Goal: Task Accomplishment & Management: Use online tool/utility

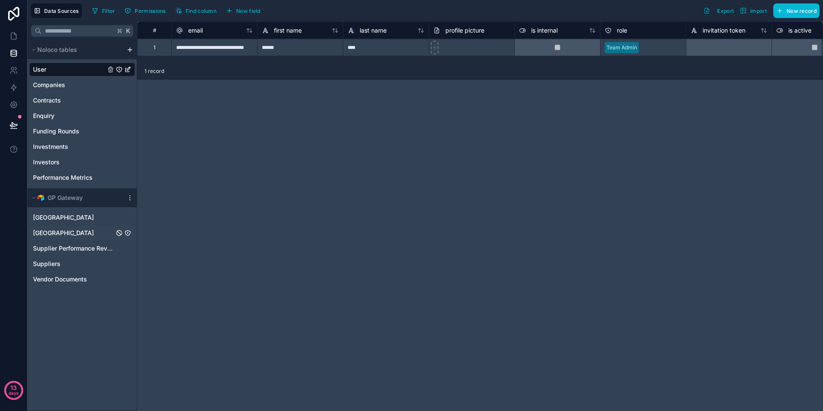
click at [72, 229] on div "[GEOGRAPHIC_DATA]" at bounding box center [82, 233] width 106 height 14
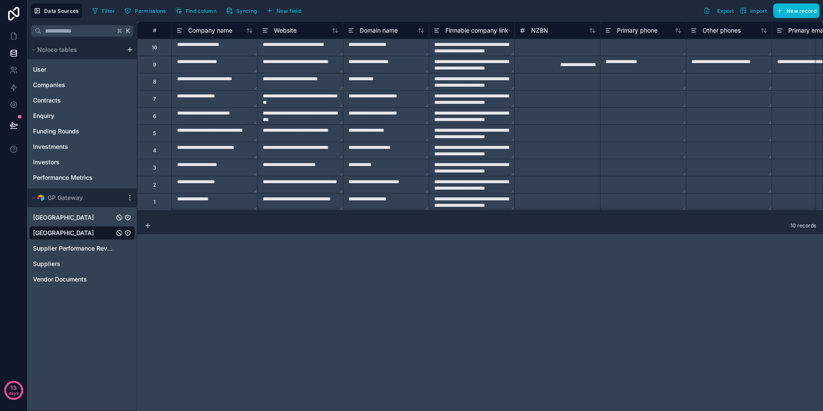
click at [78, 220] on div "[GEOGRAPHIC_DATA]" at bounding box center [82, 217] width 106 height 14
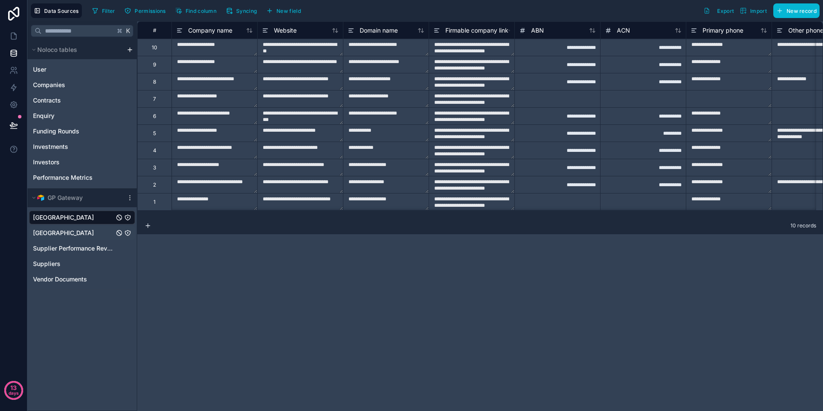
click at [76, 233] on div "[GEOGRAPHIC_DATA]" at bounding box center [82, 233] width 106 height 14
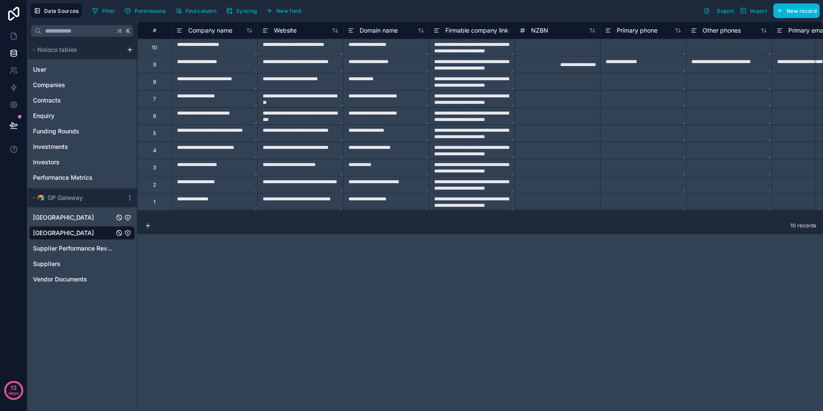
click at [74, 221] on div "[GEOGRAPHIC_DATA]" at bounding box center [82, 217] width 106 height 14
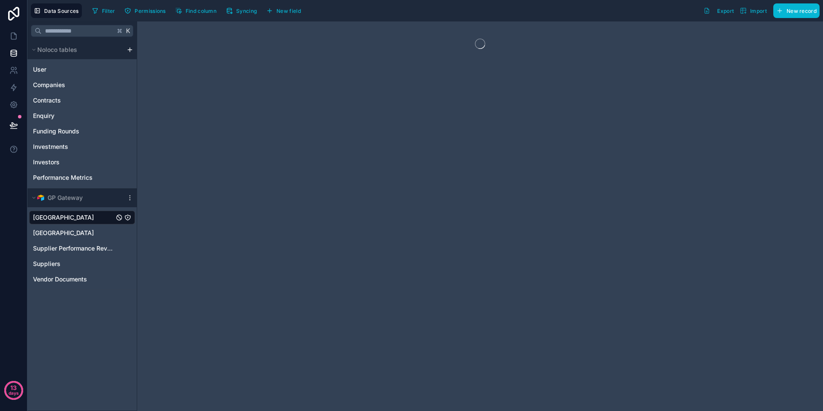
click at [218, 259] on div at bounding box center [480, 215] width 686 height 389
click at [5, 71] on link at bounding box center [13, 70] width 27 height 17
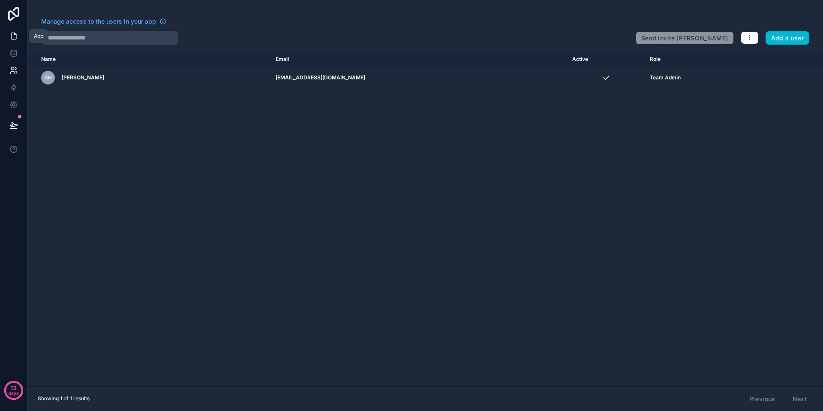
click at [13, 39] on icon at bounding box center [13, 36] width 9 height 9
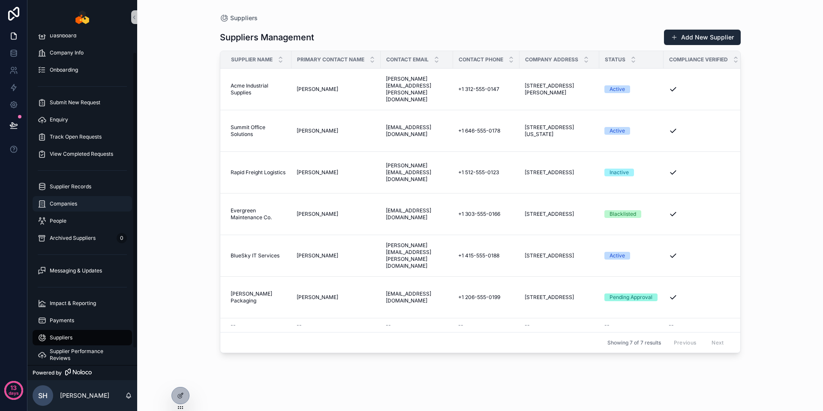
scroll to position [38, 0]
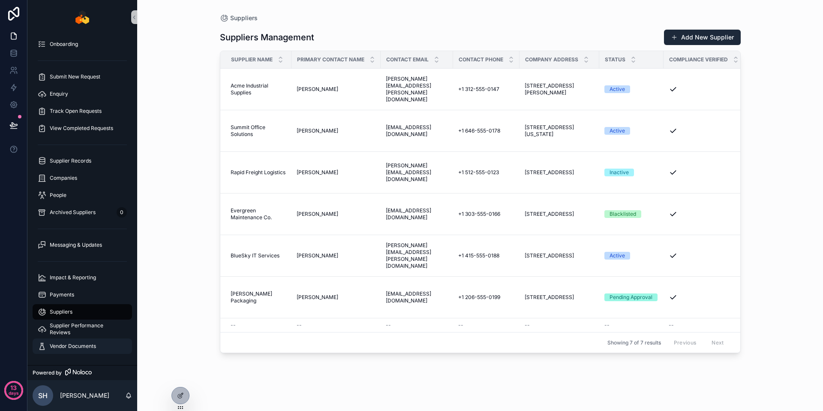
click at [82, 341] on div "Vendor Documents" at bounding box center [82, 346] width 89 height 14
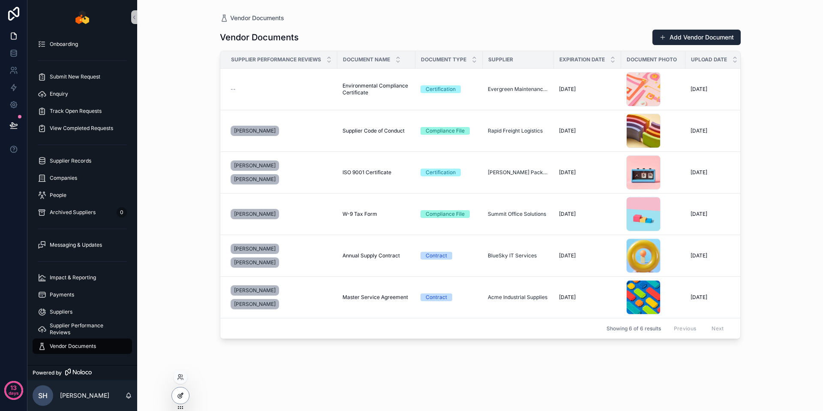
click at [181, 396] on icon at bounding box center [180, 395] width 7 height 7
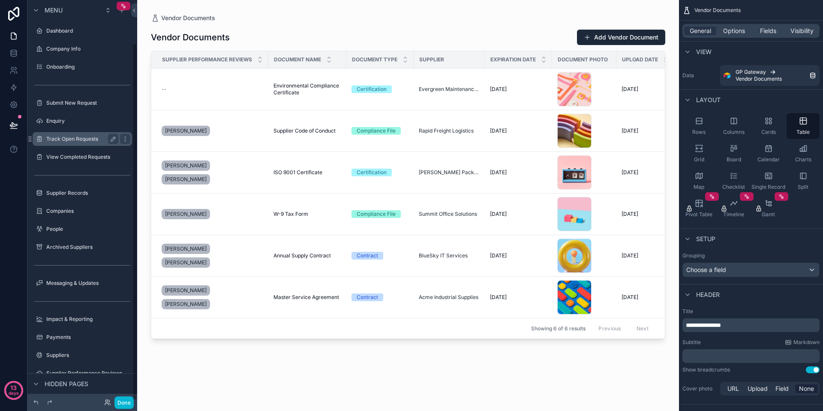
scroll to position [48, 0]
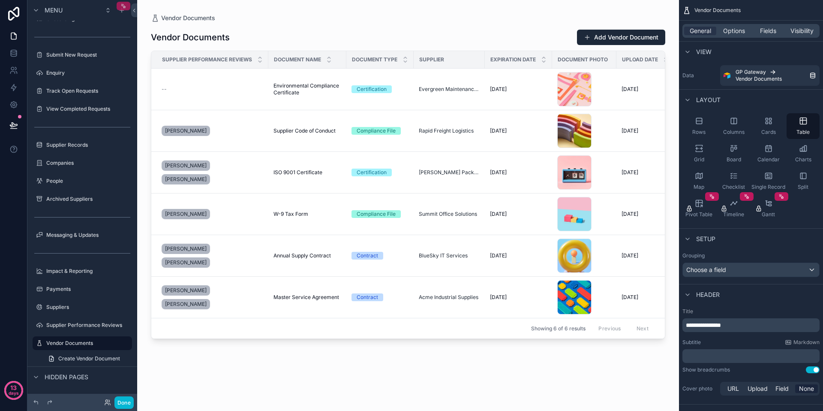
click at [122, 6] on icon "scrollable content" at bounding box center [123, 6] width 6 height 6
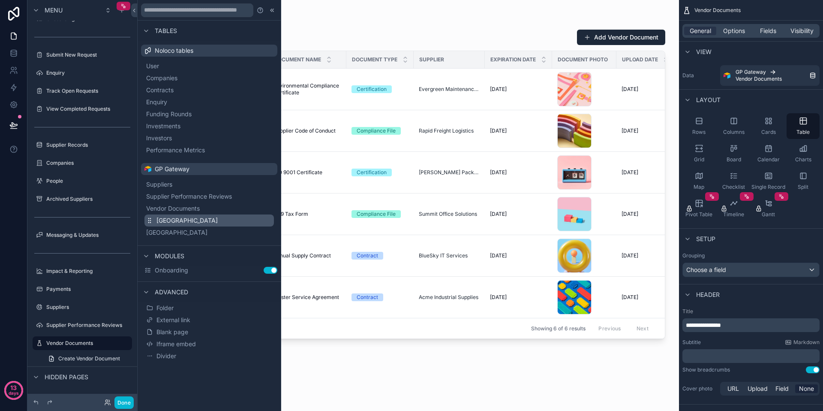
click at [193, 218] on button "[GEOGRAPHIC_DATA]" at bounding box center [208, 220] width 129 height 12
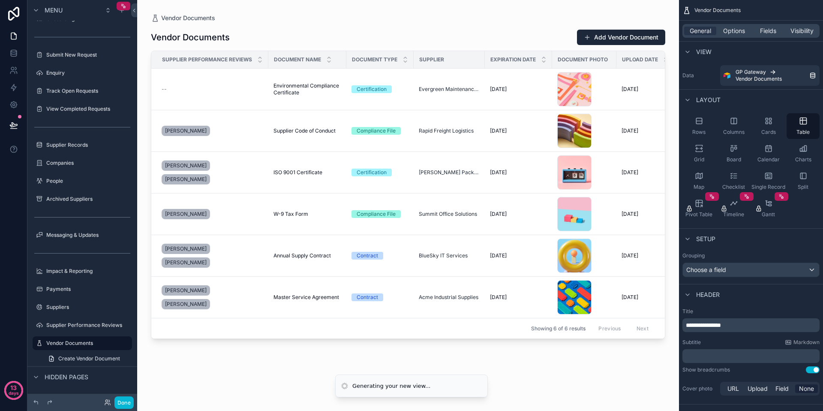
scroll to position [66, 0]
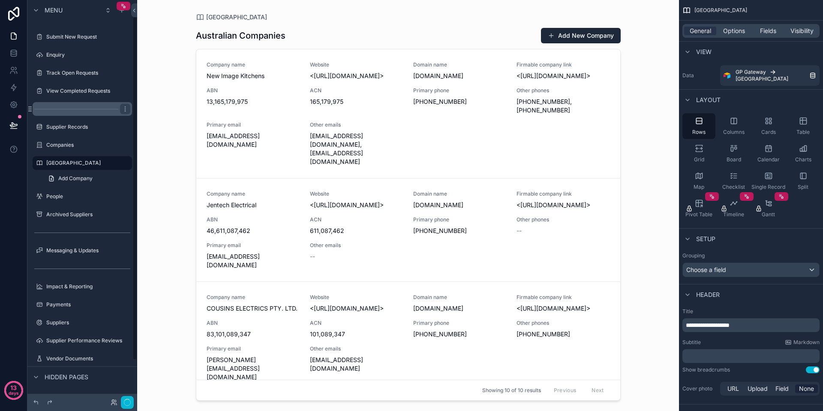
scroll to position [19, 0]
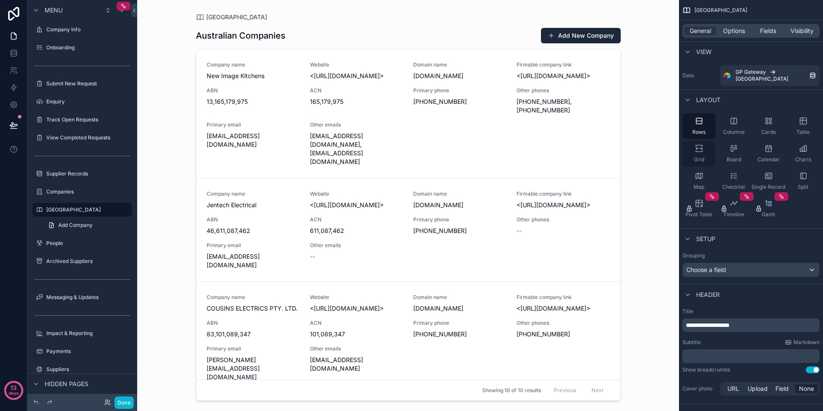
click at [703, 156] on span "Grid" at bounding box center [699, 159] width 10 height 7
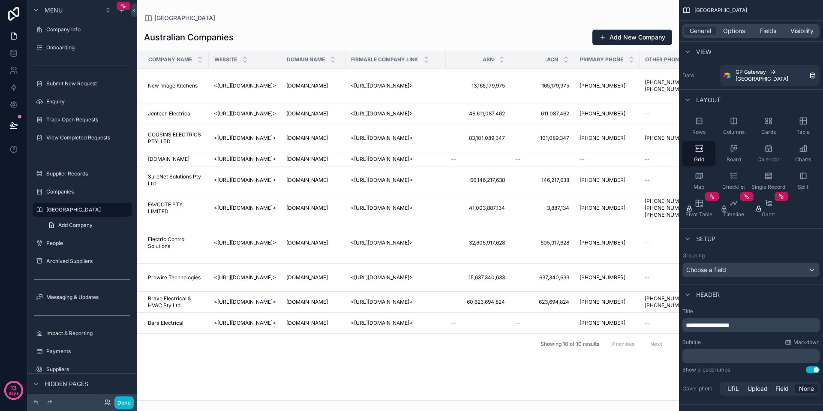
click at [407, 332] on div "scrollable content" at bounding box center [408, 205] width 542 height 411
click at [127, 405] on button "Done" at bounding box center [123, 402] width 19 height 12
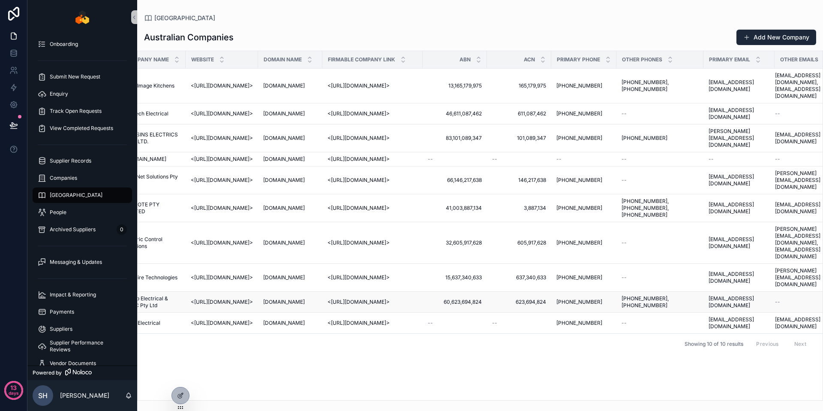
scroll to position [0, 0]
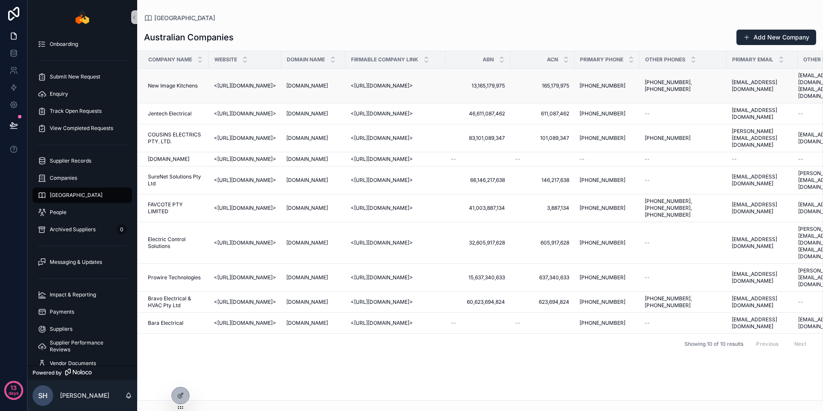
click at [252, 85] on span "<[URL][DOMAIN_NAME]>" at bounding box center [245, 85] width 62 height 7
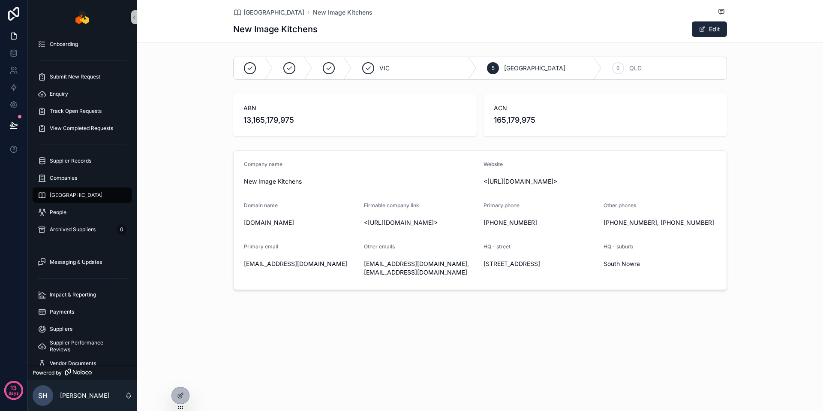
click at [422, 226] on span "<[URL][DOMAIN_NAME]>" at bounding box center [420, 222] width 113 height 9
click at [429, 227] on span "<[URL][DOMAIN_NAME]>" at bounding box center [420, 222] width 113 height 9
drag, startPoint x: 418, startPoint y: 230, endPoint x: 367, endPoint y: 224, distance: 51.4
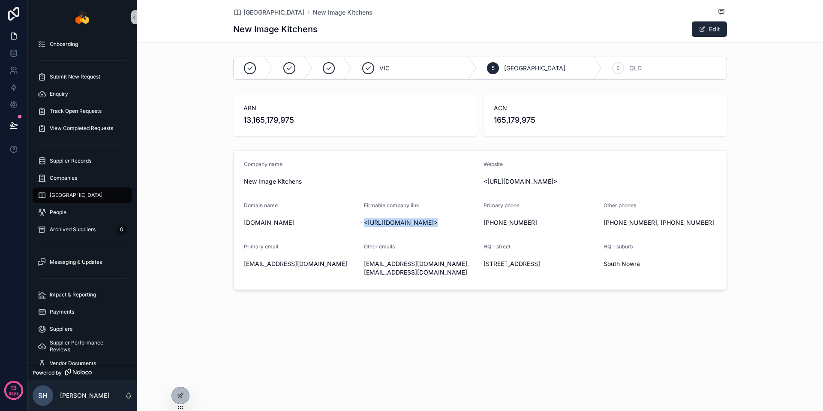
click at [367, 224] on span "<[URL][DOMAIN_NAME]>" at bounding box center [420, 222] width 113 height 9
copy span "[URL][DOMAIN_NAME]"
click at [457, 331] on div "[GEOGRAPHIC_DATA] New Image Kitchens New Image Kitchens Edit VIC 5 [GEOGRAPHIC_…" at bounding box center [480, 174] width 686 height 348
click at [475, 268] on span "[EMAIL_ADDRESS][DOMAIN_NAME], [EMAIL_ADDRESS][DOMAIN_NAME]" at bounding box center [420, 267] width 113 height 17
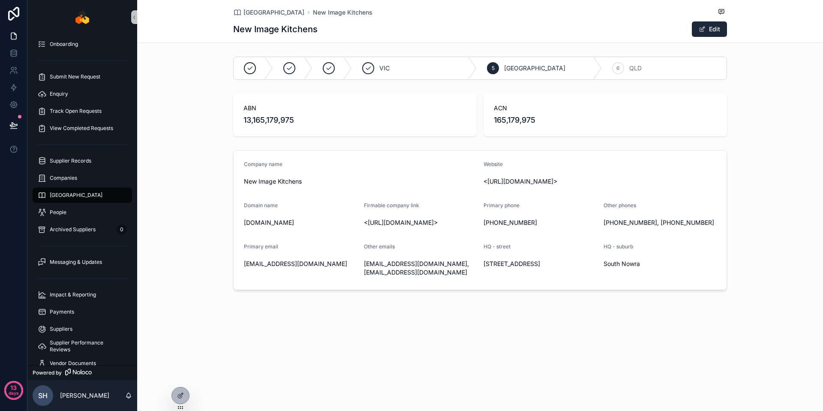
click at [502, 248] on form "Company name New Image Kitchens Website <[URL][DOMAIN_NAME]> Domain name [DOMAI…" at bounding box center [480, 219] width 493 height 139
click at [504, 249] on span "HQ - street" at bounding box center [497, 246] width 27 height 6
click at [620, 270] on div "South Nowra" at bounding box center [660, 264] width 113 height 14
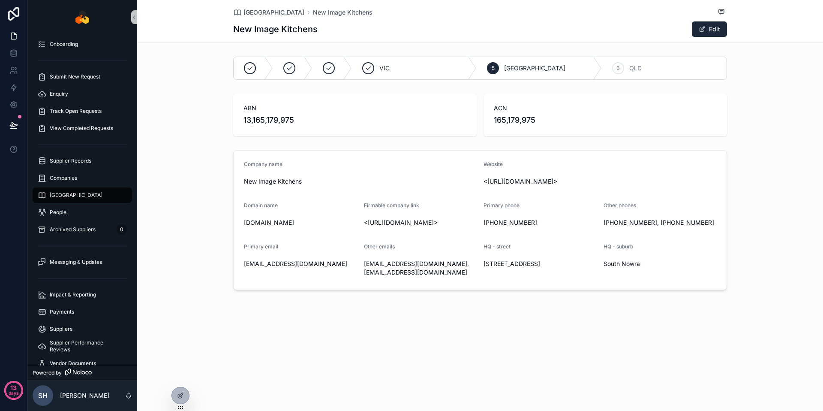
click at [771, 269] on div "Company name New Image Kitchens Website <[URL][DOMAIN_NAME]> Domain name [DOMAI…" at bounding box center [480, 220] width 686 height 147
click at [366, 63] on div "scrollable content" at bounding box center [368, 68] width 12 height 12
click at [305, 68] on icon "scrollable content" at bounding box center [308, 68] width 9 height 22
click at [236, 68] on div "WA" at bounding box center [273, 68] width 78 height 22
click at [729, 192] on div "Company name New Image Kitchens Website <[URL][DOMAIN_NAME]> Domain name [DOMAI…" at bounding box center [480, 220] width 686 height 147
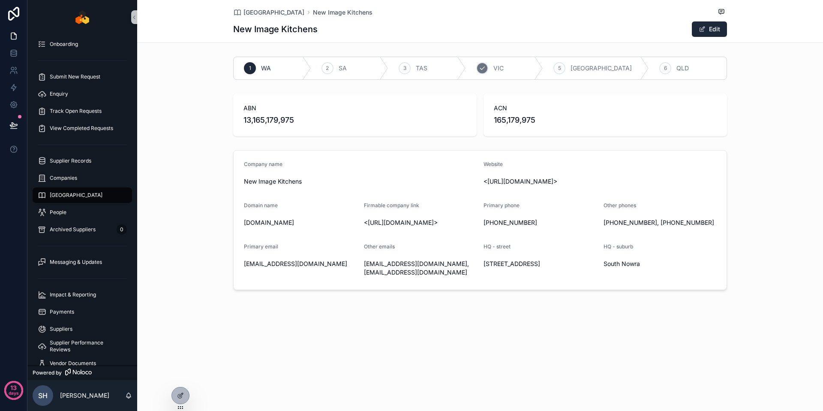
click at [511, 61] on div "4 VIC" at bounding box center [505, 68] width 78 height 22
drag, startPoint x: 601, startPoint y: 71, endPoint x: 651, endPoint y: 72, distance: 49.3
click at [602, 71] on div "5 [GEOGRAPHIC_DATA]" at bounding box center [571, 68] width 106 height 22
click at [667, 71] on div "6 QLD" at bounding box center [664, 68] width 125 height 22
click at [755, 115] on div "ABN 13,165,179,975 ACN 165,179,975" at bounding box center [480, 115] width 686 height 50
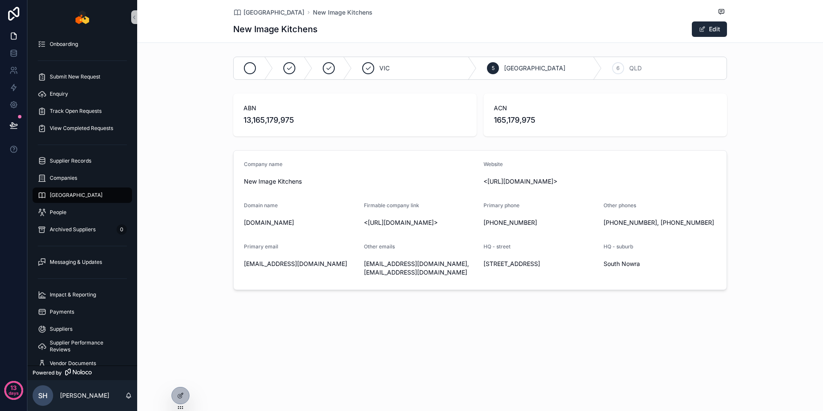
click at [239, 65] on div "scrollable content" at bounding box center [253, 68] width 39 height 22
click at [756, 120] on div "ABN 13,165,179,975 ACN 165,179,975" at bounding box center [480, 115] width 686 height 50
click at [629, 72] on div "5 [GEOGRAPHIC_DATA]" at bounding box center [596, 68] width 106 height 22
click at [256, 71] on div "scrollable content" at bounding box center [253, 68] width 39 height 22
click at [717, 119] on div "ACN 165,179,975" at bounding box center [605, 114] width 243 height 43
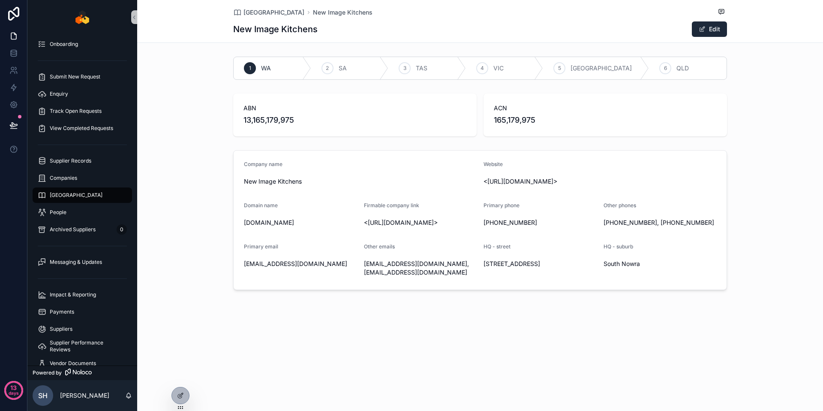
click at [271, 123] on span "13,165,179,975" at bounding box center [354, 120] width 223 height 12
click at [271, 122] on span "13,165,179,975" at bounding box center [354, 120] width 223 height 12
click at [733, 216] on div "Company name New Image Kitchens Website <[URL][DOMAIN_NAME]> Domain name [DOMAI…" at bounding box center [480, 220] width 686 height 147
click at [718, 29] on button "Edit" at bounding box center [709, 28] width 35 height 15
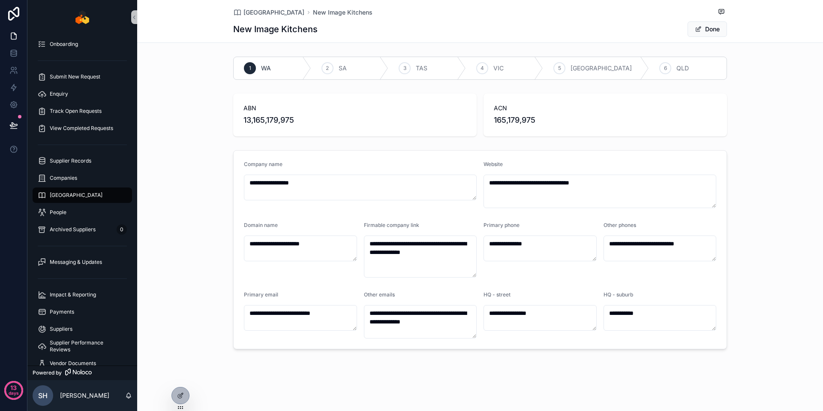
click at [515, 114] on span "165,179,975" at bounding box center [605, 120] width 223 height 12
click at [515, 117] on span "165,179,975" at bounding box center [605, 120] width 223 height 12
click at [287, 122] on span "13,165,179,975" at bounding box center [354, 120] width 223 height 12
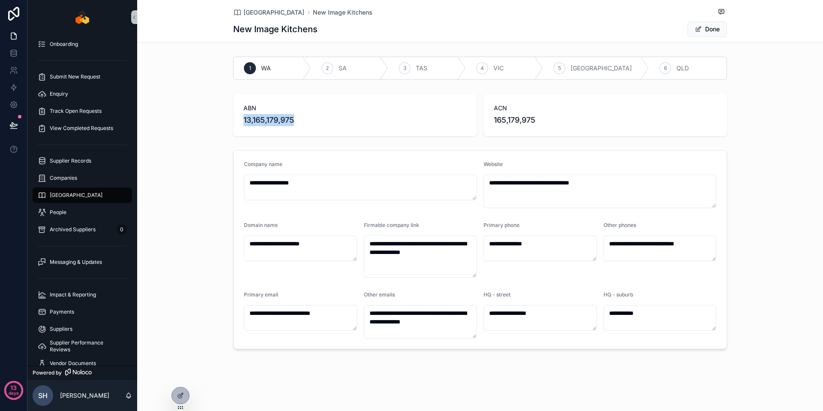
click at [286, 123] on span "13,165,179,975" at bounding box center [354, 120] width 223 height 12
click at [709, 30] on button "Done" at bounding box center [707, 28] width 39 height 15
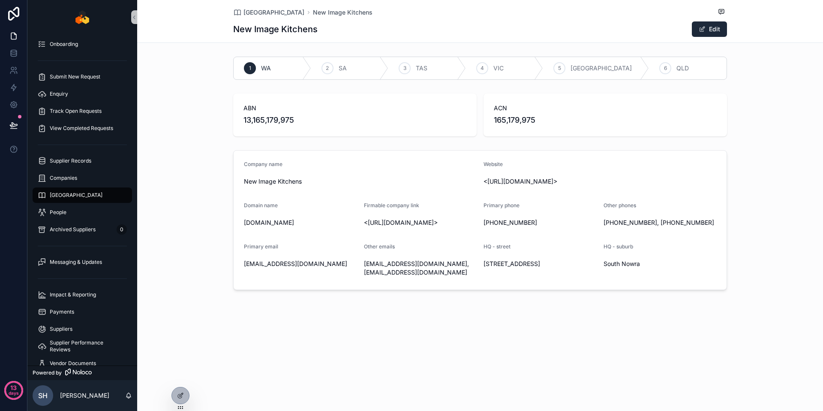
click at [174, 387] on div at bounding box center [180, 399] width 18 height 24
click at [181, 393] on icon at bounding box center [180, 395] width 7 height 7
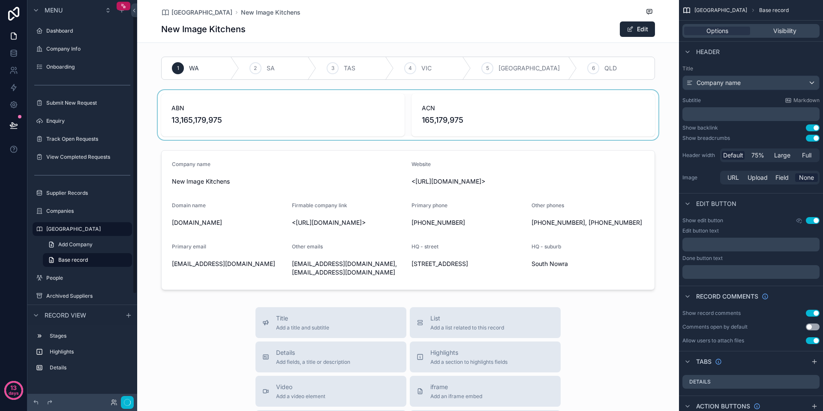
scroll to position [19, 0]
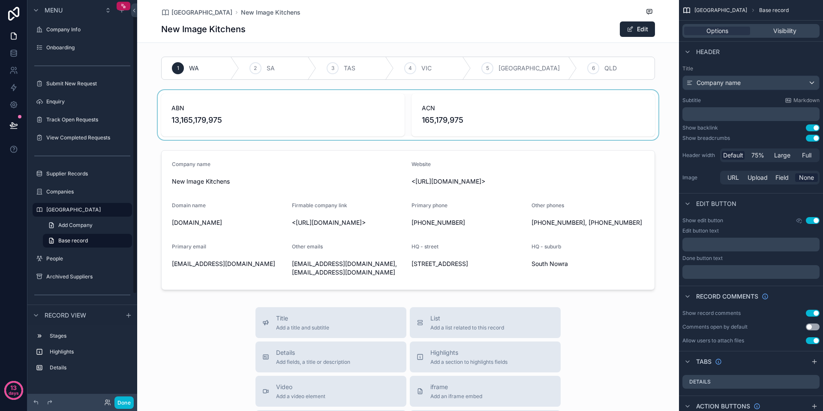
click at [276, 113] on div "scrollable content" at bounding box center [408, 115] width 542 height 50
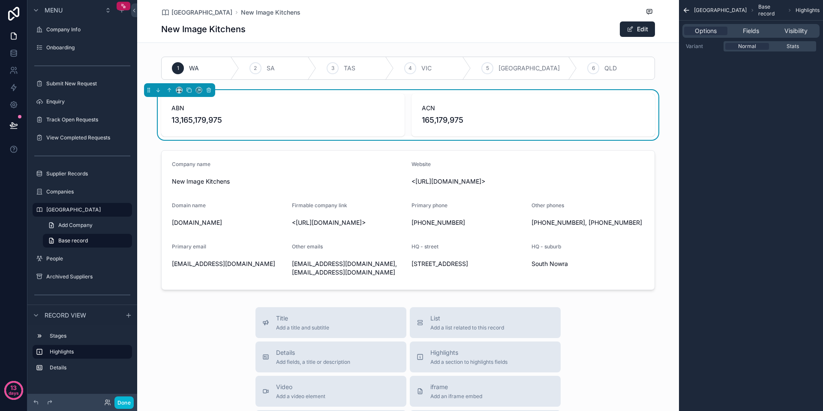
click at [231, 118] on span "13,165,179,975" at bounding box center [282, 120] width 223 height 12
click at [745, 27] on span "Fields" at bounding box center [751, 31] width 16 height 9
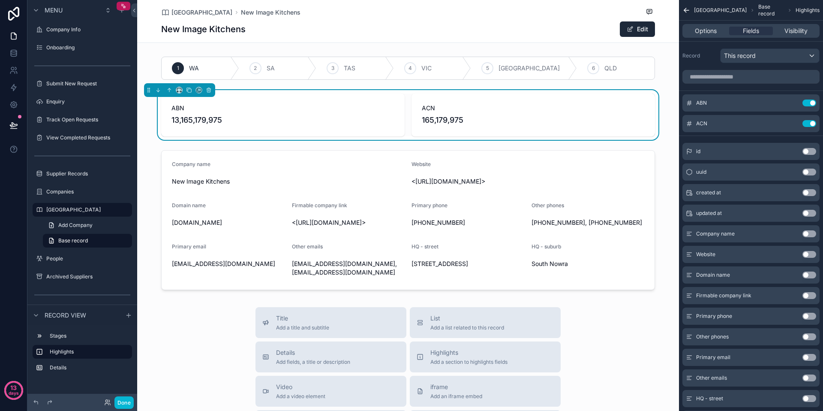
click at [812, 234] on button "Use setting" at bounding box center [809, 233] width 14 height 7
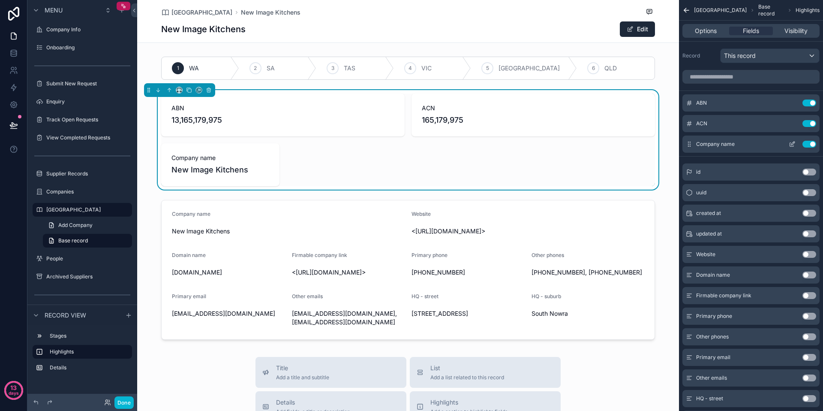
click at [811, 143] on button "Use setting" at bounding box center [809, 144] width 14 height 7
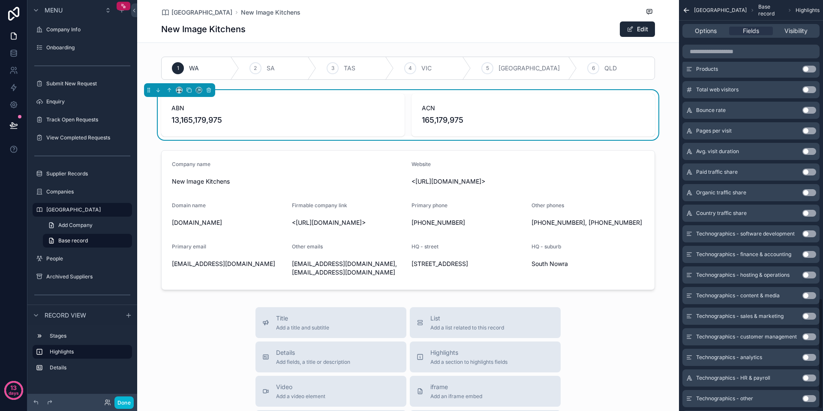
scroll to position [1111, 0]
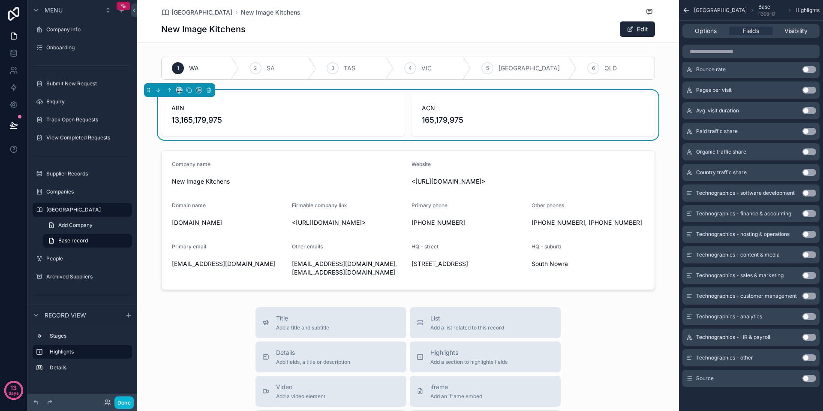
click at [814, 132] on button "Use setting" at bounding box center [809, 131] width 14 height 7
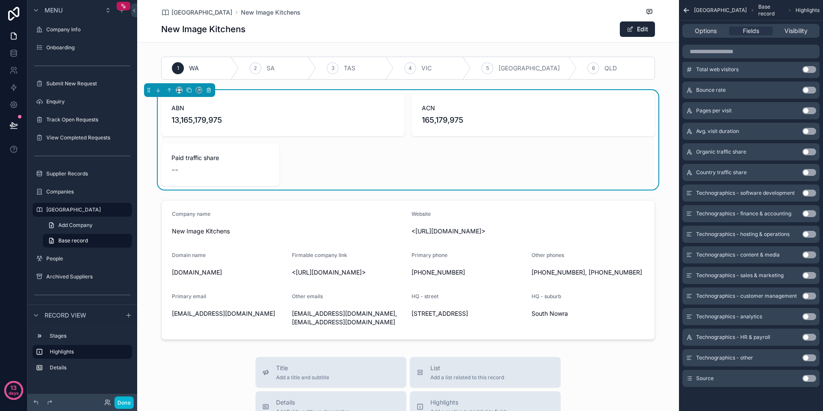
click at [813, 132] on button "Use setting" at bounding box center [809, 131] width 14 height 7
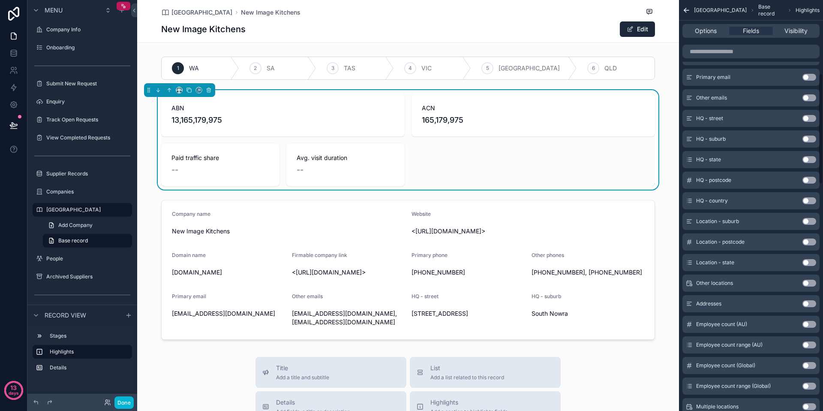
scroll to position [0, 0]
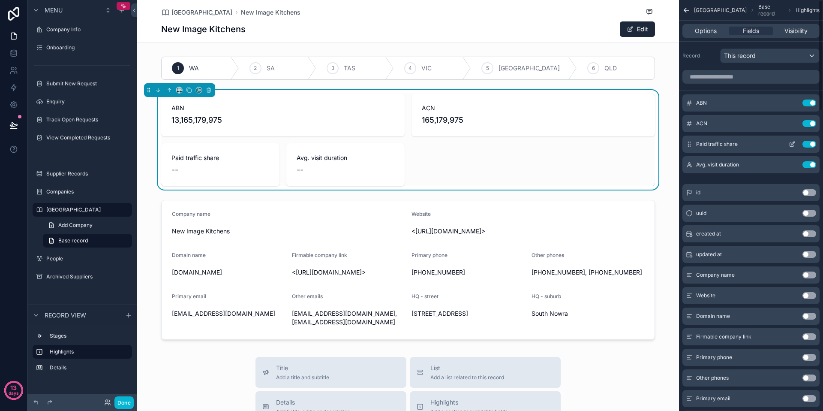
click at [814, 144] on button "Use setting" at bounding box center [809, 144] width 14 height 7
click at [811, 144] on button "Use setting" at bounding box center [809, 144] width 14 height 7
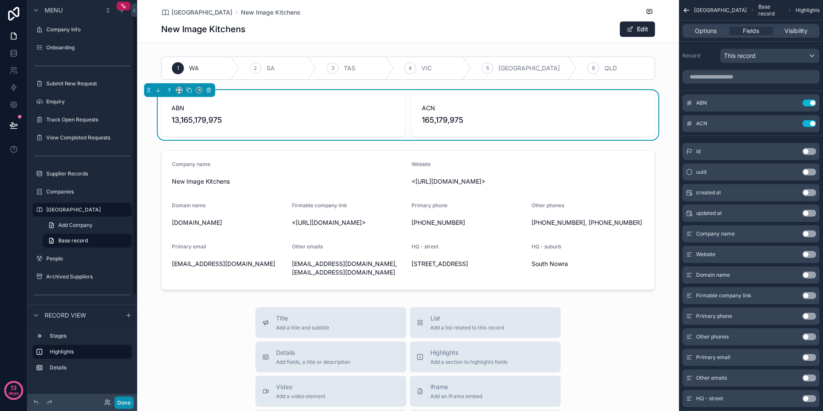
click at [123, 402] on button "Done" at bounding box center [123, 402] width 19 height 12
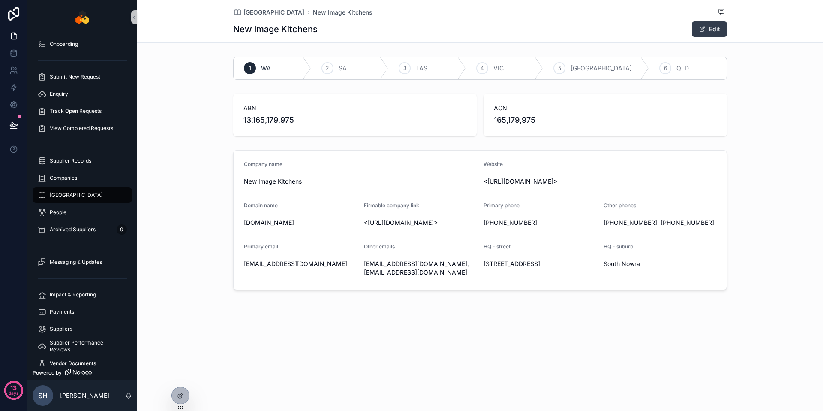
click at [707, 28] on button "Edit" at bounding box center [709, 28] width 35 height 15
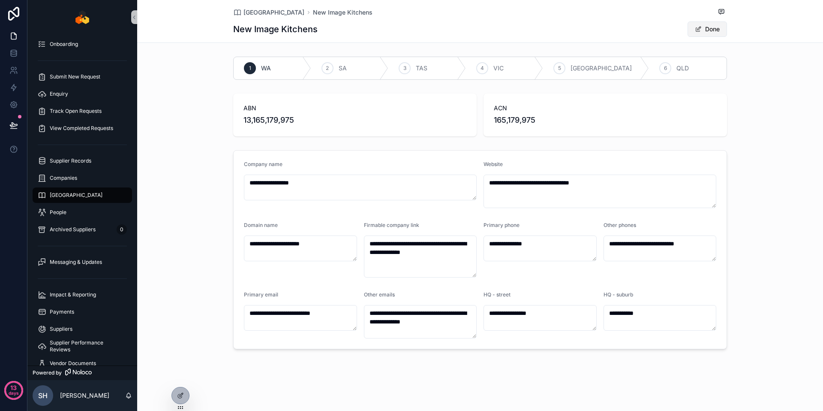
click at [709, 28] on button "Done" at bounding box center [707, 28] width 39 height 15
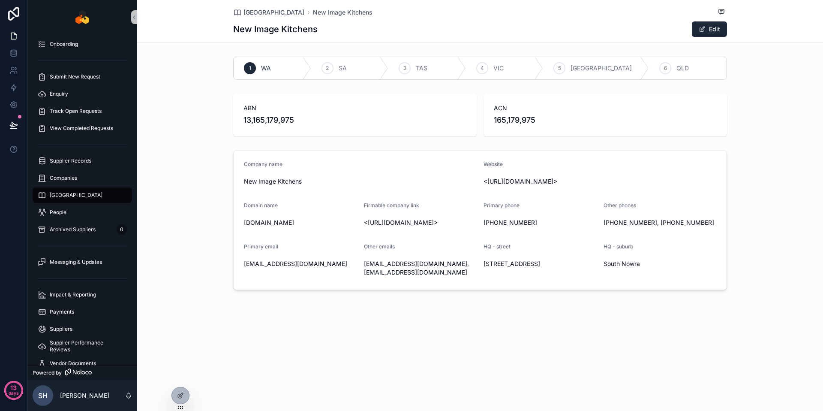
drag, startPoint x: 179, startPoint y: 394, endPoint x: 195, endPoint y: 375, distance: 25.2
click at [179, 394] on icon at bounding box center [180, 396] width 4 height 4
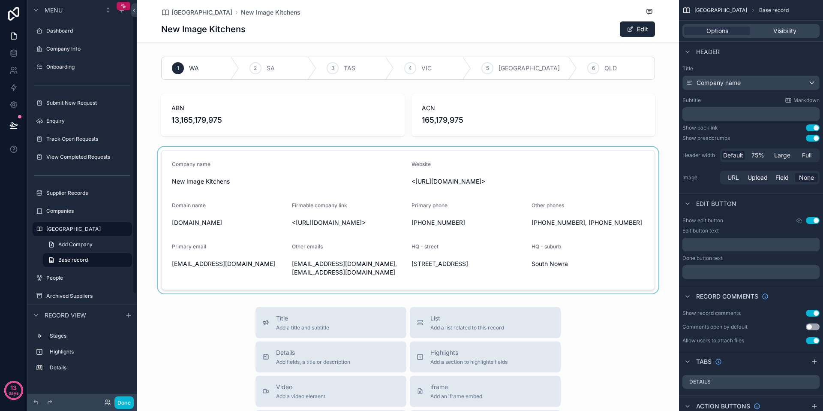
scroll to position [19, 0]
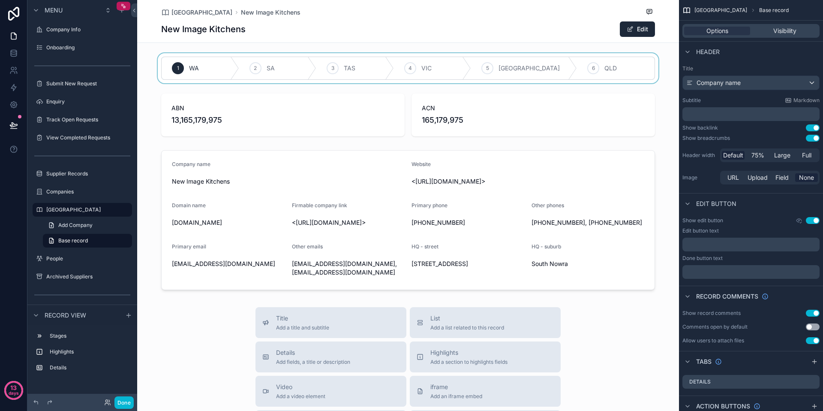
click at [249, 56] on div "scrollable content" at bounding box center [408, 68] width 542 height 30
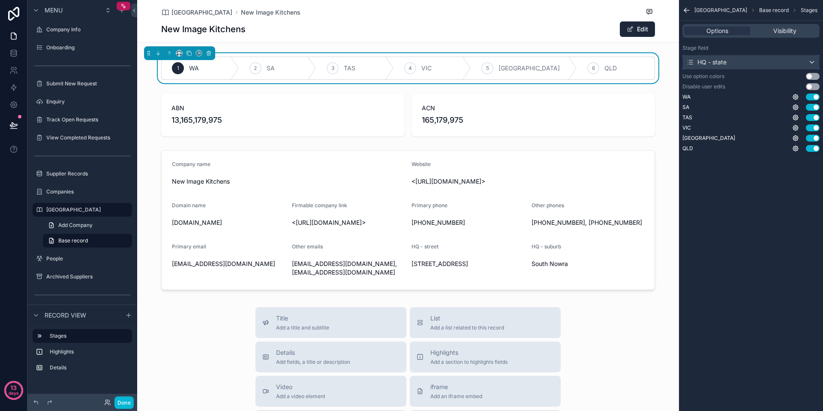
click at [740, 63] on div "HQ - state" at bounding box center [751, 62] width 136 height 14
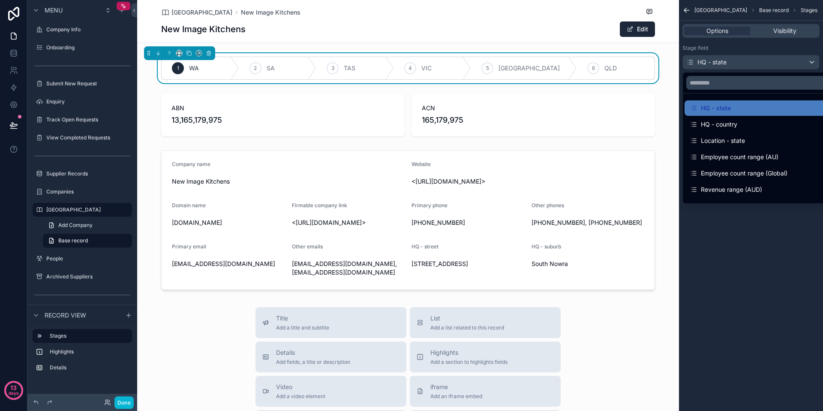
click at [742, 123] on div "HQ - country" at bounding box center [761, 124] width 142 height 10
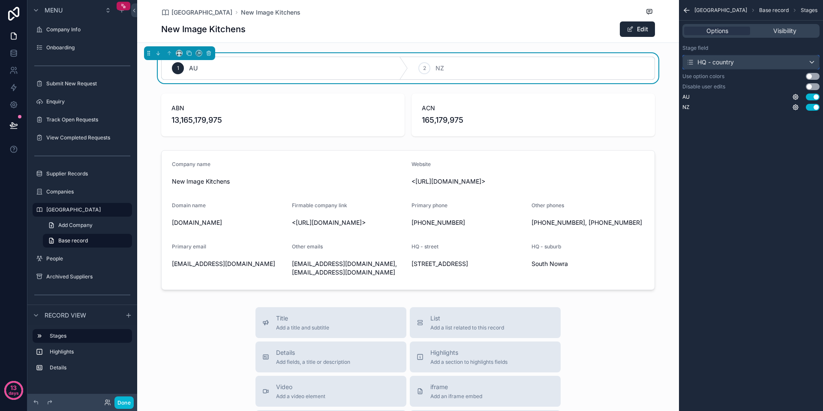
click at [762, 60] on div "HQ - country" at bounding box center [751, 62] width 136 height 14
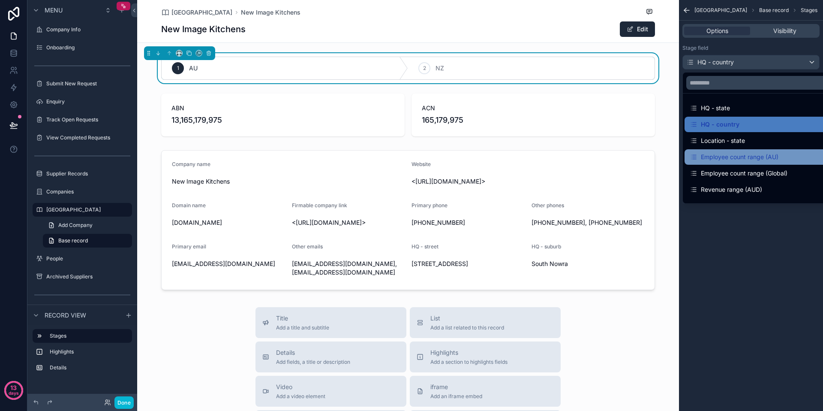
click at [754, 156] on div "Employee count range (AU)" at bounding box center [734, 157] width 89 height 10
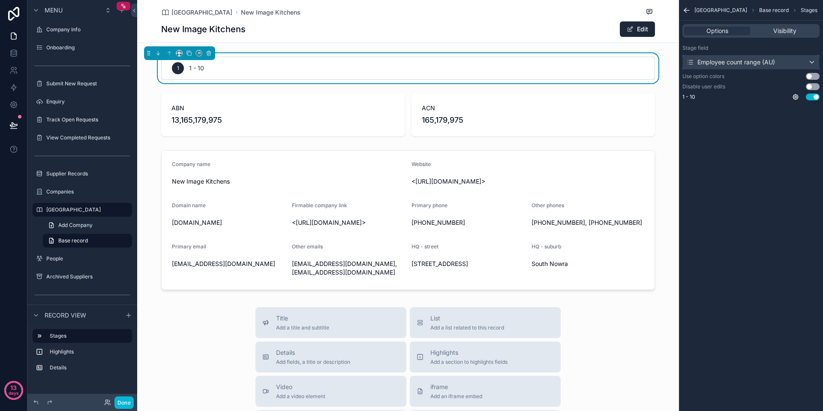
click at [758, 63] on div "Employee count range (AU)" at bounding box center [730, 62] width 89 height 9
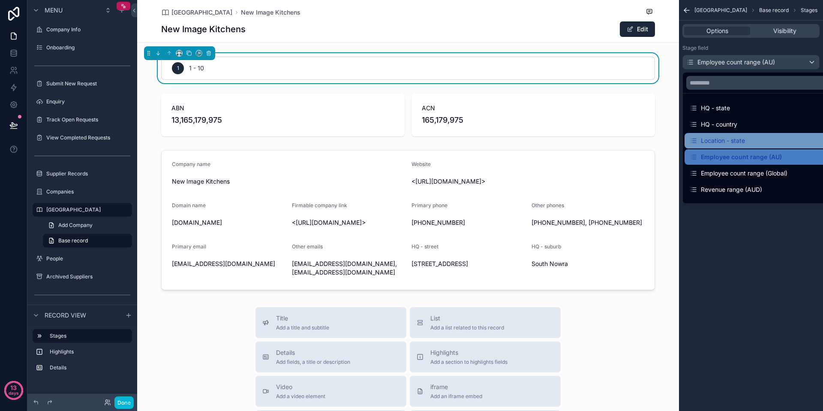
click at [749, 133] on div "Location - state" at bounding box center [761, 140] width 153 height 15
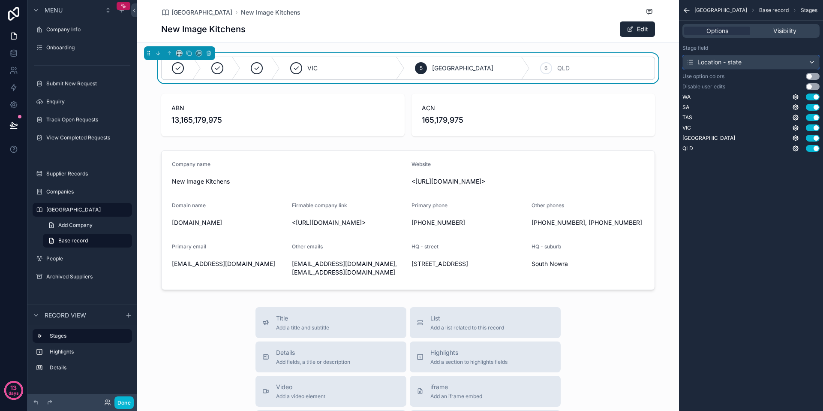
click at [763, 63] on div "Location - state" at bounding box center [751, 62] width 136 height 14
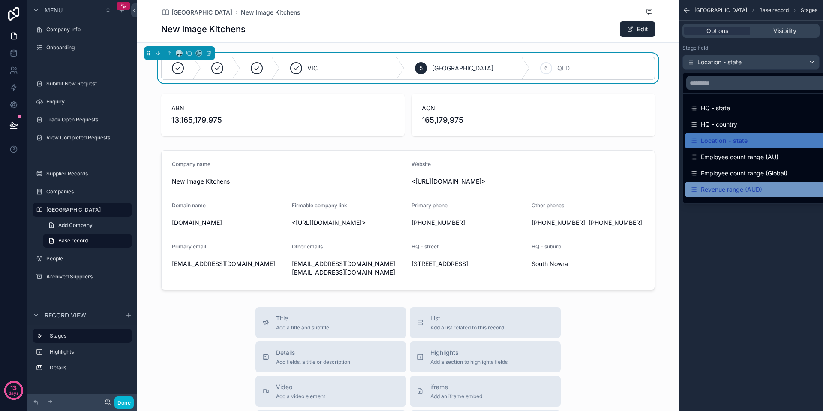
click at [753, 183] on div "Revenue range (AUD)" at bounding box center [761, 189] width 153 height 15
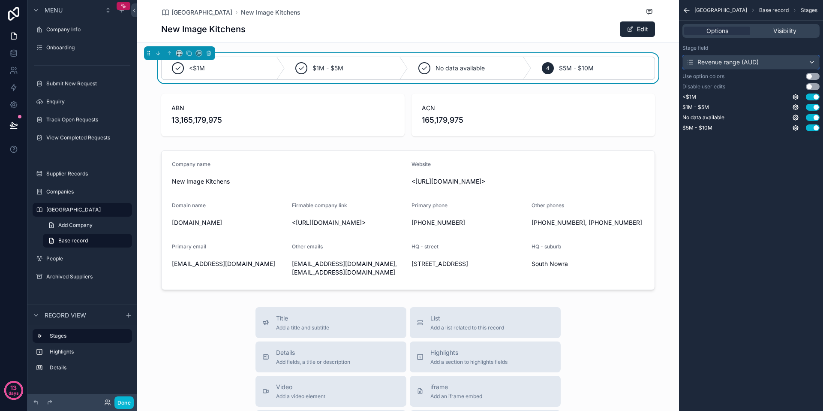
click at [748, 60] on div "Revenue range (AUD)" at bounding box center [722, 62] width 72 height 9
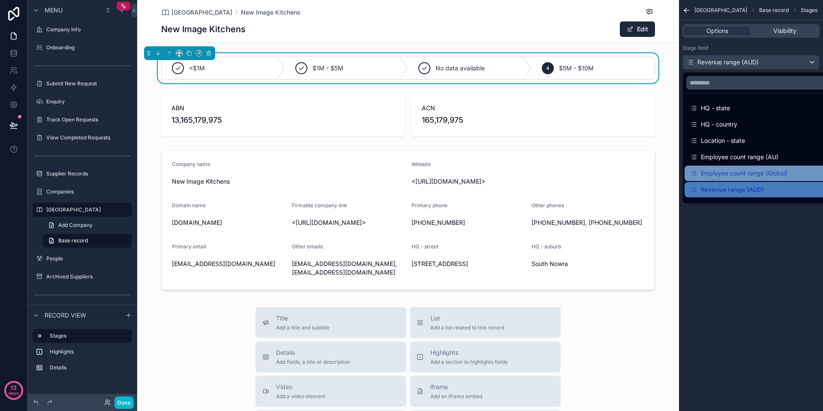
click at [739, 170] on div "Employee count range (Global)" at bounding box center [739, 173] width 98 height 10
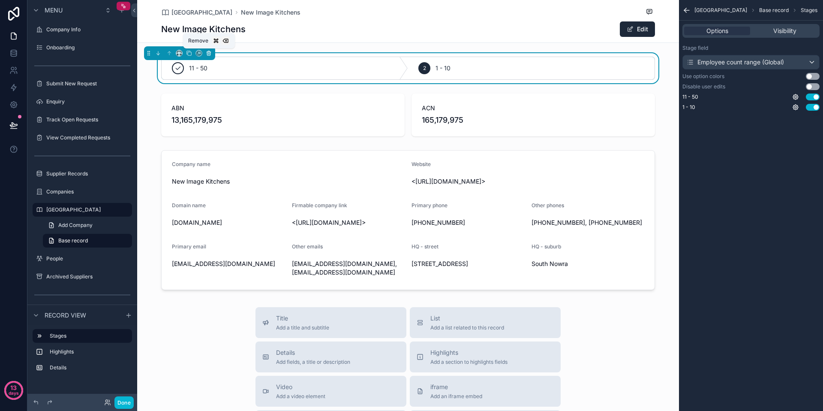
click at [213, 53] on button "scrollable content" at bounding box center [208, 52] width 9 height 9
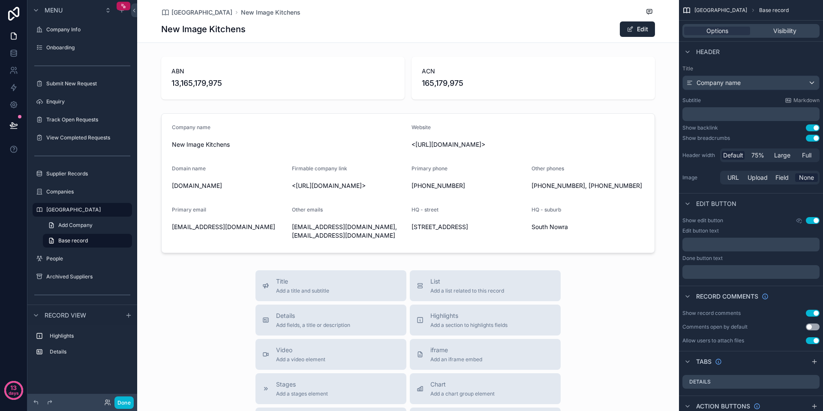
click at [121, 403] on button "Done" at bounding box center [123, 402] width 19 height 12
